Goal: Task Accomplishment & Management: Manage account settings

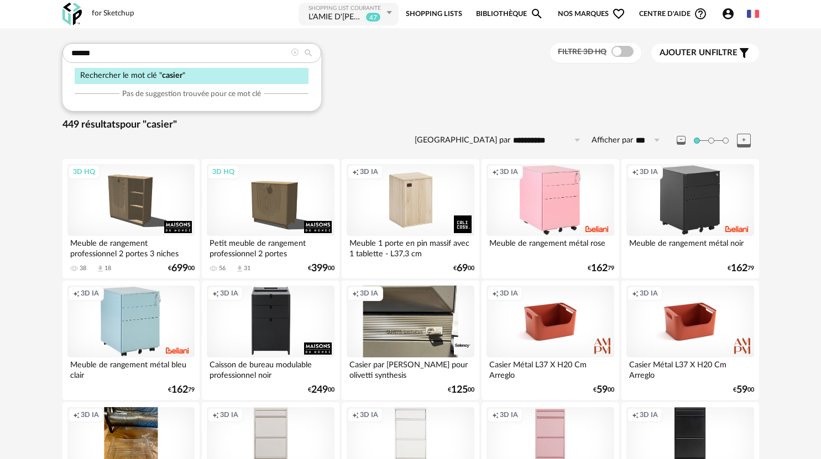
click at [728, 13] on icon "Account Circle icon" at bounding box center [727, 13] width 13 height 13
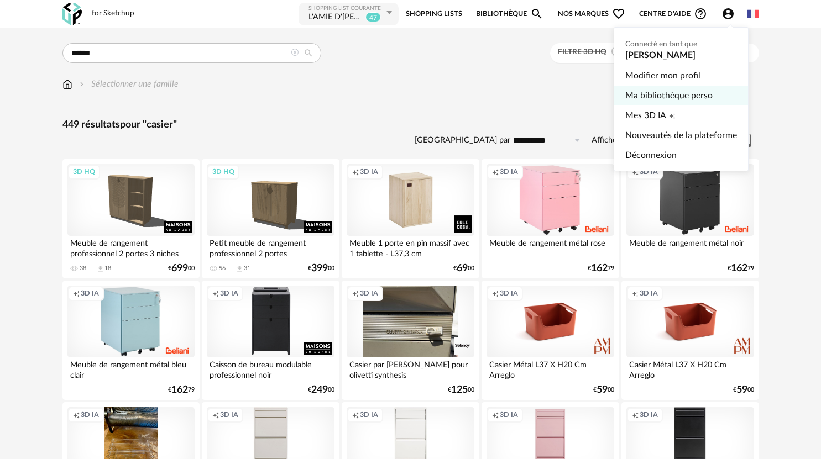
click at [676, 97] on link "Ma bibliothèque perso" at bounding box center [681, 96] width 112 height 20
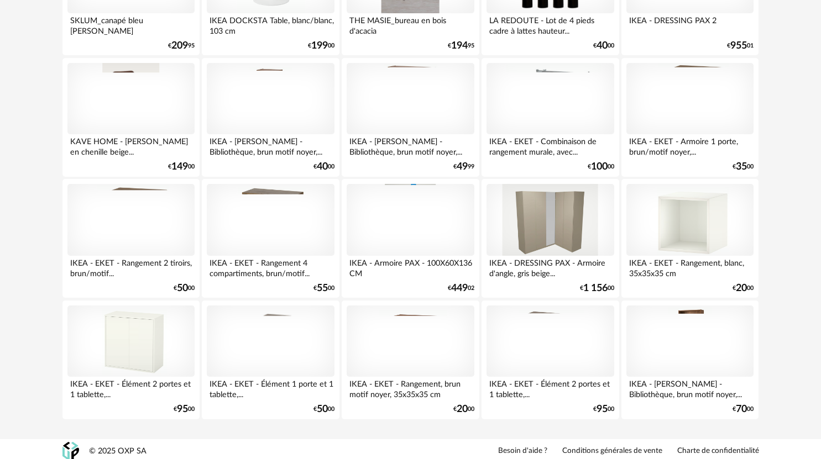
scroll to position [4296, 0]
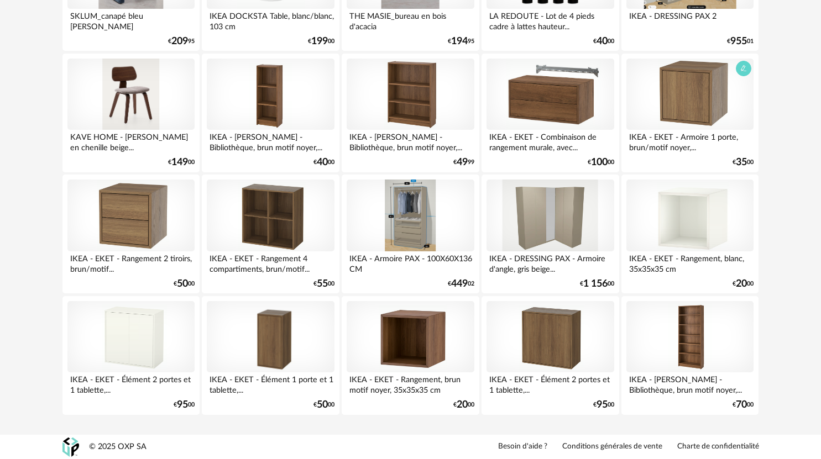
click at [692, 101] on div at bounding box center [689, 95] width 127 height 72
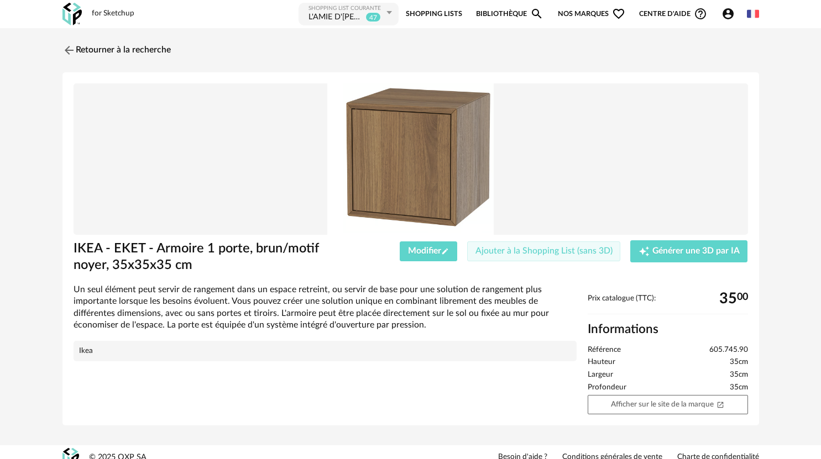
click at [537, 251] on span "Ajouter à la Shopping List (sans 3D)" at bounding box center [543, 251] width 137 height 9
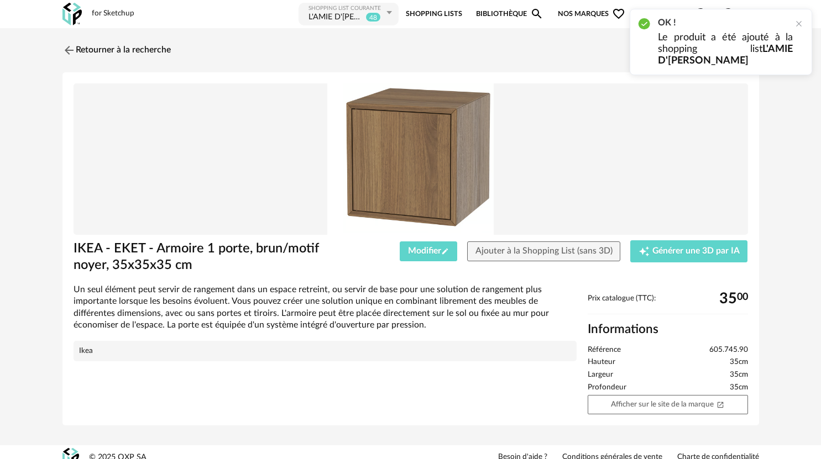
click at [334, 18] on div "L'AMIE D'[PERSON_NAME]" at bounding box center [335, 17] width 55 height 11
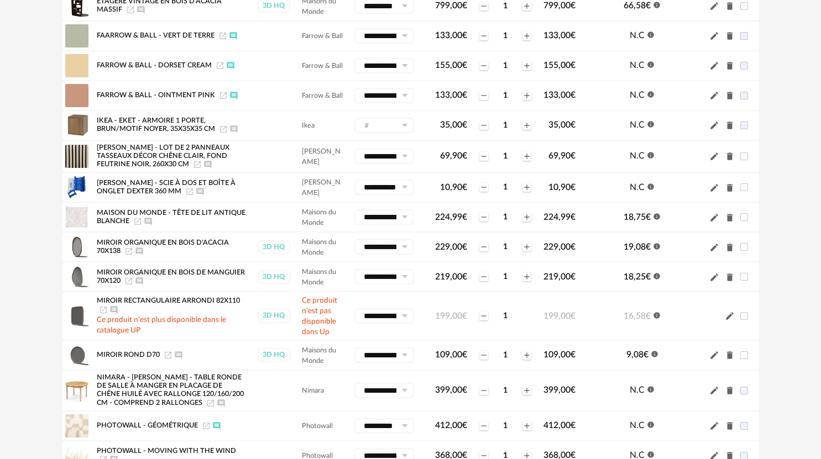
scroll to position [498, 0]
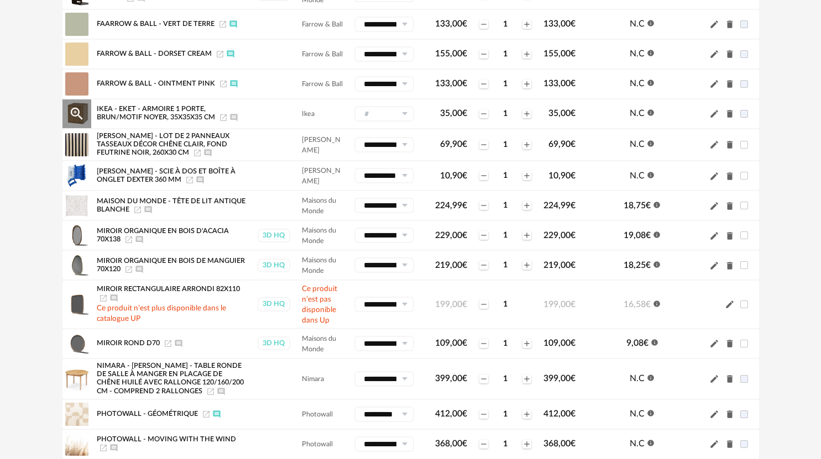
click at [402, 111] on icon at bounding box center [404, 113] width 14 height 15
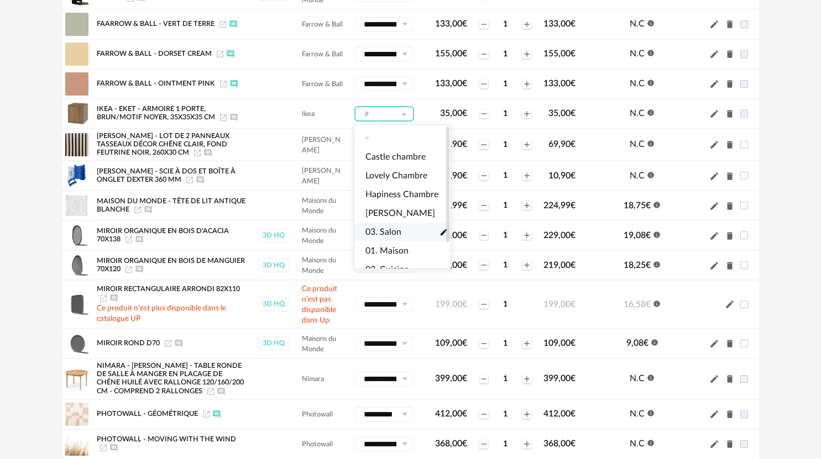
click at [391, 231] on span "03. Salon" at bounding box center [383, 232] width 36 height 13
type input "*********"
